Goal: Task Accomplishment & Management: Complete application form

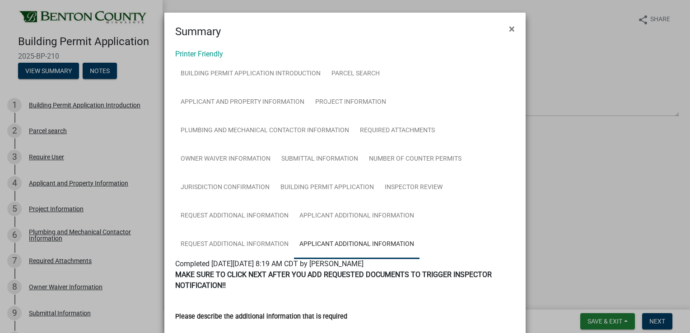
scroll to position [264, 0]
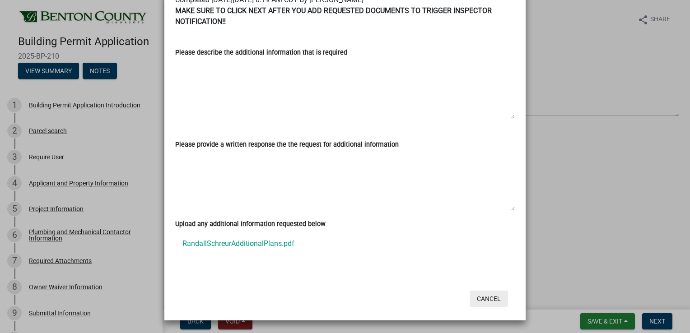
click at [481, 301] on button "Cancel" at bounding box center [488, 299] width 38 height 16
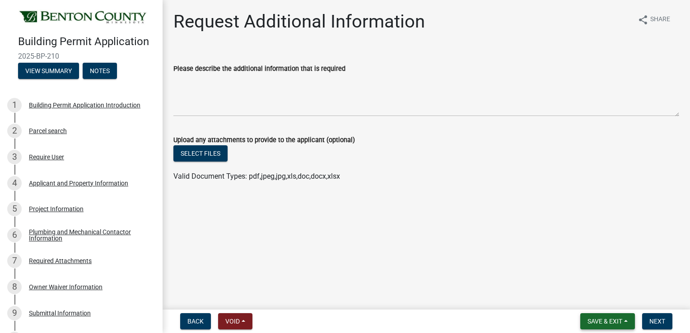
click at [596, 323] on span "Save & Exit" at bounding box center [604, 321] width 35 height 7
click at [582, 295] on button "Save & Exit" at bounding box center [598, 298] width 72 height 22
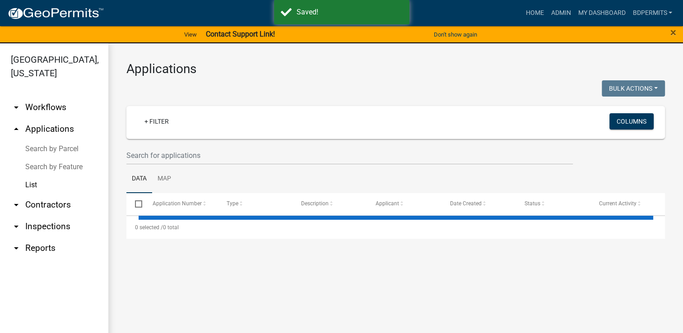
select select "3: 100"
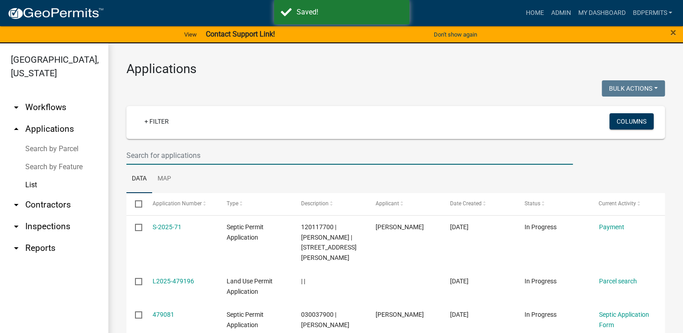
click at [191, 157] on input "text" at bounding box center [349, 155] width 446 height 19
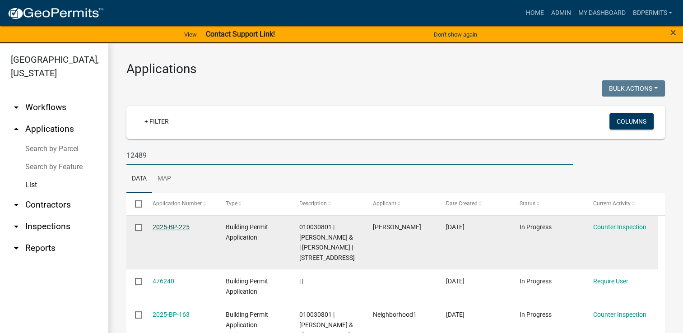
type input "12489"
click at [172, 225] on link "2025-BP-225" at bounding box center [171, 226] width 37 height 7
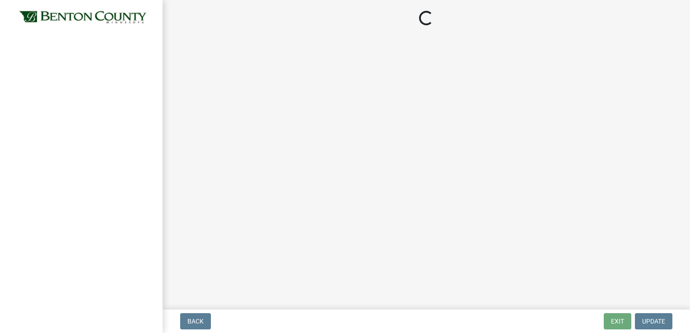
select select "17bfa135-5610-45df-8ce7-87530b7d86d4"
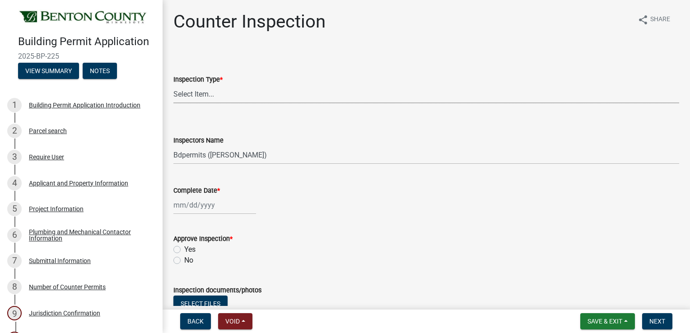
click at [220, 98] on select "Select Item... Furnace Water Heater Roofing Siding Windows Pressure Test - Sept…" at bounding box center [426, 94] width 506 height 19
click at [173, 85] on select "Select Item... Furnace Water Heater Roofing Siding Windows Pressure Test - Sept…" at bounding box center [426, 94] width 506 height 19
select select "8ed5d151-a0ef-4207-9ae7-568c868377f8"
select select "9"
select select "2025"
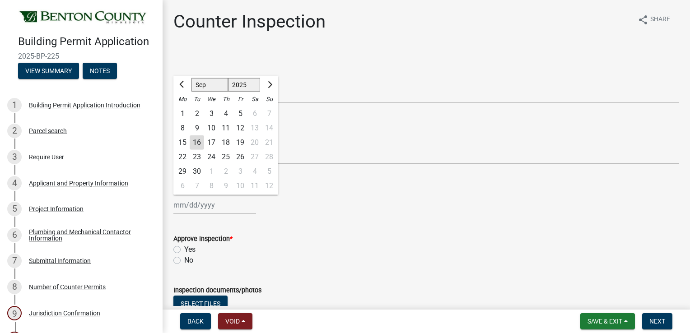
click at [189, 202] on div "[PERSON_NAME] Feb Mar Apr [PERSON_NAME][DATE] Oct Nov [DATE] 1526 1527 1528 152…" at bounding box center [214, 205] width 83 height 19
click at [198, 139] on div "16" at bounding box center [197, 142] width 14 height 14
type input "[DATE]"
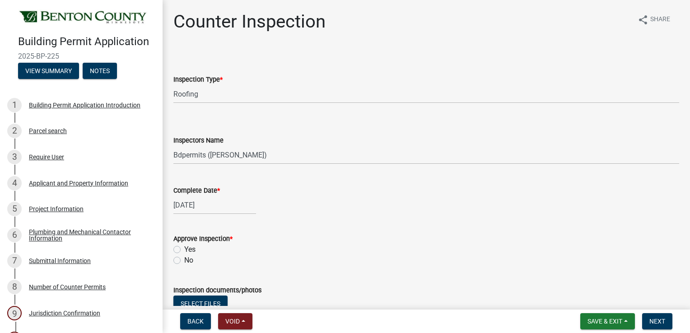
click at [184, 247] on label "Yes" at bounding box center [189, 249] width 11 height 11
click at [184, 247] on input "Yes" at bounding box center [187, 247] width 6 height 6
radio input "true"
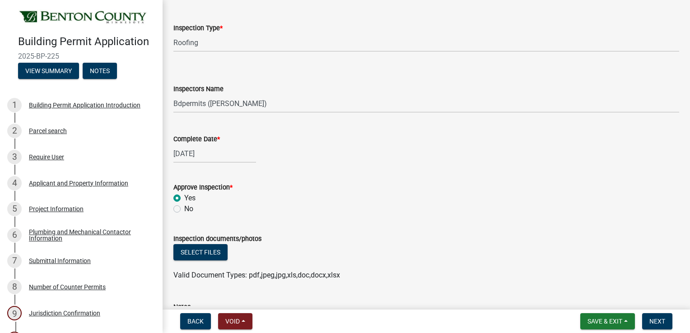
scroll to position [181, 0]
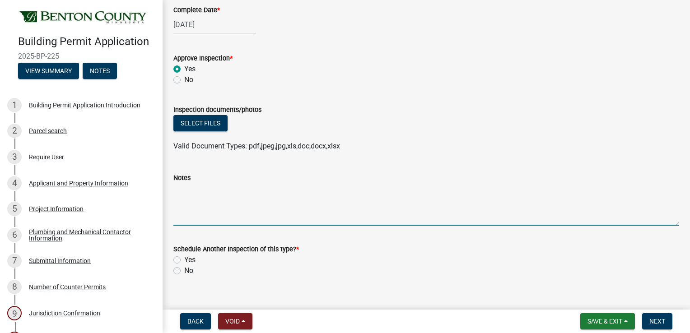
click at [193, 186] on textarea "Notes" at bounding box center [426, 204] width 506 height 42
type textarea "No call for halfway, emailed halfway photos"
click at [184, 270] on label "No" at bounding box center [188, 270] width 9 height 11
click at [184, 270] on input "No" at bounding box center [187, 268] width 6 height 6
radio input "true"
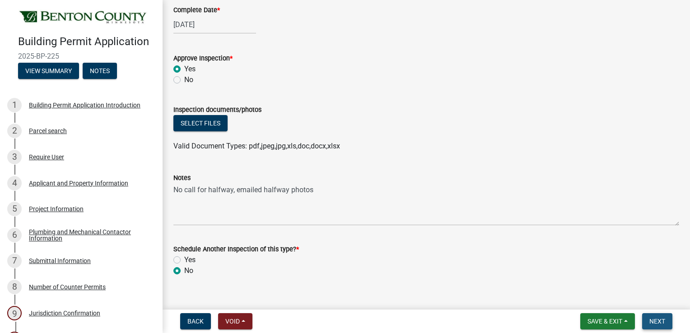
click at [661, 326] on button "Next" at bounding box center [657, 321] width 30 height 16
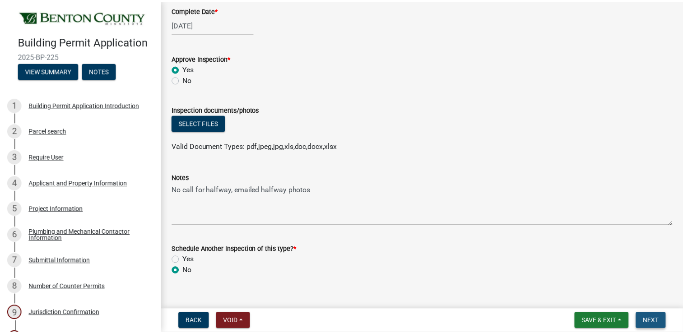
scroll to position [0, 0]
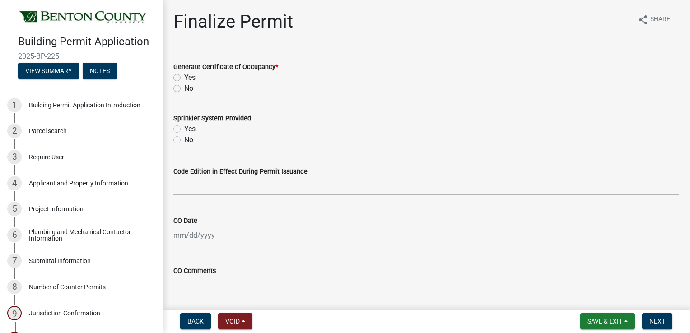
click at [184, 88] on label "No" at bounding box center [188, 88] width 9 height 11
click at [184, 88] on input "No" at bounding box center [187, 86] width 6 height 6
radio input "true"
click at [649, 325] on button "Next" at bounding box center [657, 321] width 30 height 16
